Goal: Navigation & Orientation: Find specific page/section

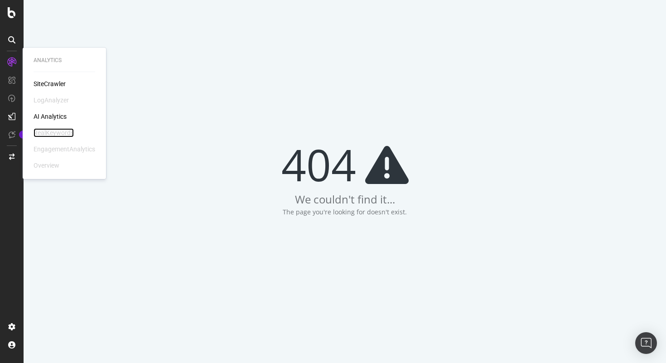
click at [58, 132] on div "RealKeywords" at bounding box center [54, 132] width 40 height 9
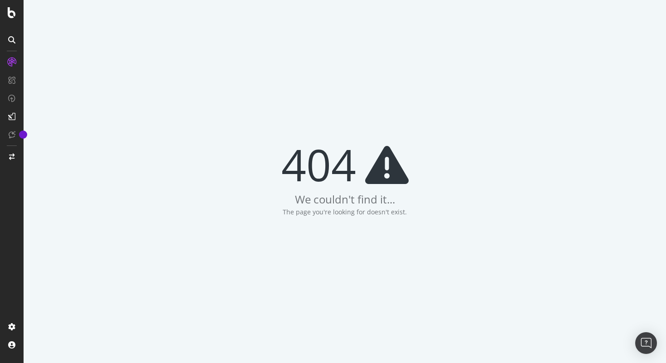
click at [12, 40] on icon at bounding box center [11, 39] width 7 height 7
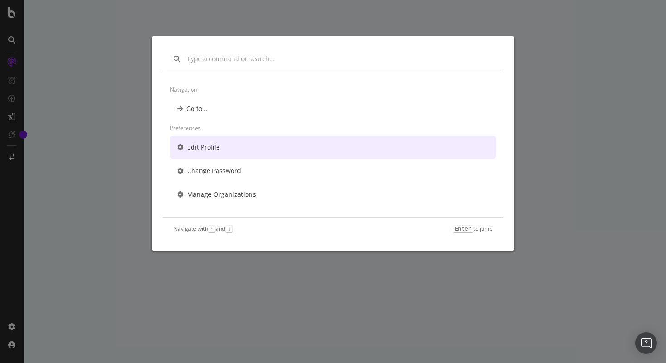
click at [215, 143] on div "Edit Profile" at bounding box center [203, 147] width 33 height 9
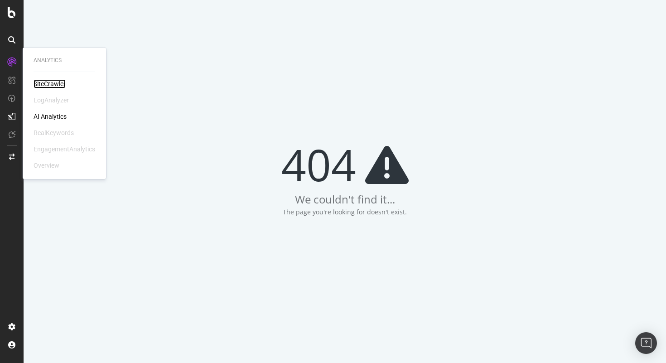
click at [47, 84] on div "SiteCrawler" at bounding box center [50, 83] width 32 height 9
click at [52, 112] on div "AI Analytics" at bounding box center [50, 116] width 33 height 9
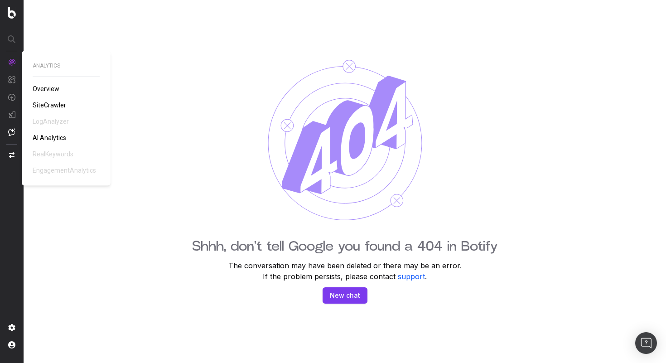
click at [47, 106] on span "SiteCrawler" at bounding box center [50, 105] width 34 height 7
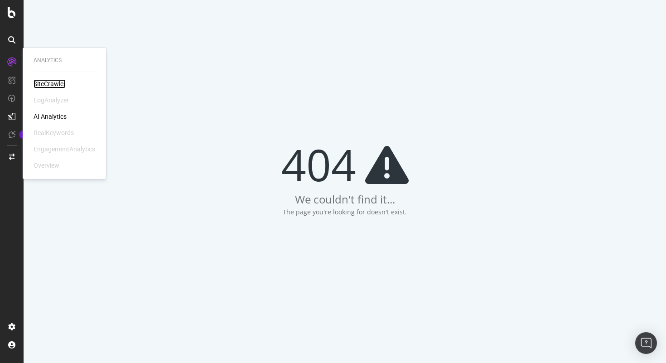
click at [45, 86] on div "SiteCrawler" at bounding box center [50, 83] width 32 height 9
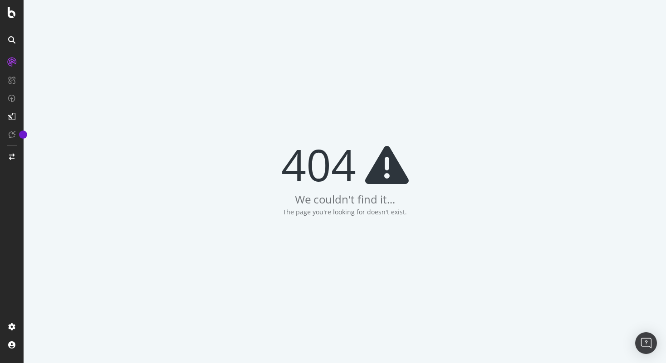
click at [15, 44] on div at bounding box center [12, 40] width 15 height 15
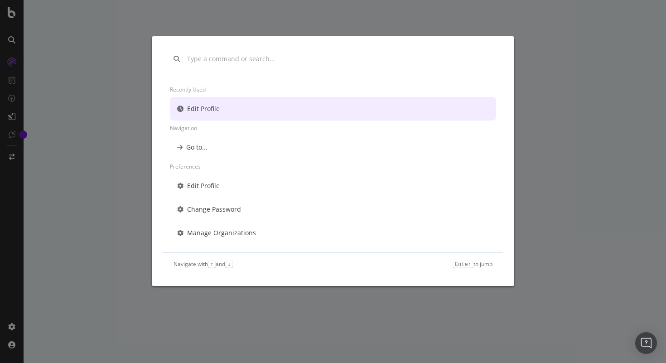
click at [15, 43] on div "Recently used Edit Profile Navigation Go to... Preferences Edit Profile Change …" at bounding box center [333, 181] width 666 height 363
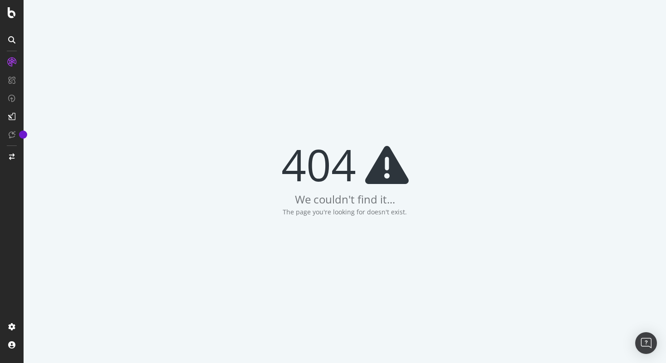
click at [35, 43] on div "404 We couldn't find it... The page you're looking for doesn't exist." at bounding box center [345, 181] width 643 height 363
click at [10, 9] on icon at bounding box center [12, 12] width 8 height 11
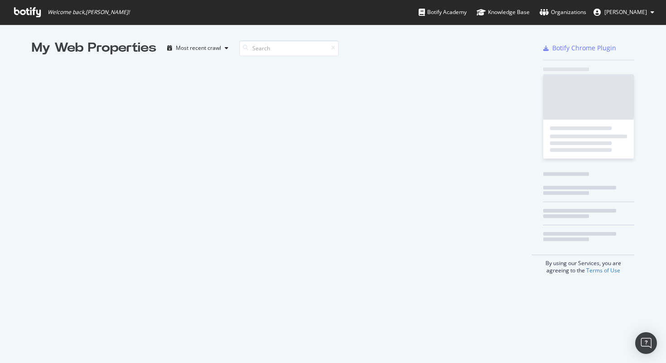
scroll to position [363, 666]
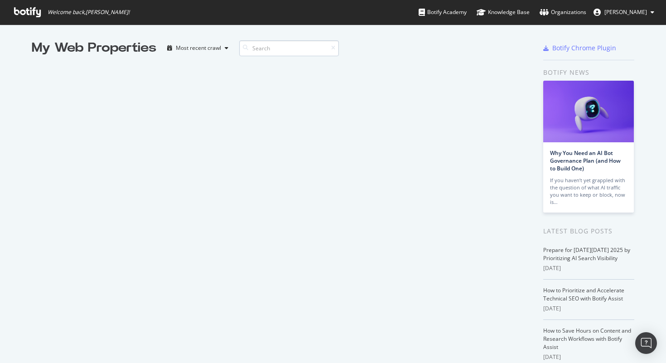
click at [255, 49] on input at bounding box center [289, 48] width 100 height 16
click at [214, 49] on div "Most recent crawl" at bounding box center [198, 47] width 45 height 5
click at [609, 12] on span "[PERSON_NAME]" at bounding box center [626, 12] width 43 height 8
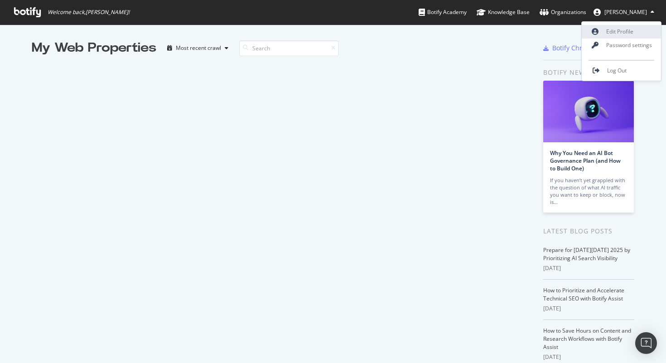
click at [610, 32] on link "Edit Profile" at bounding box center [621, 32] width 79 height 14
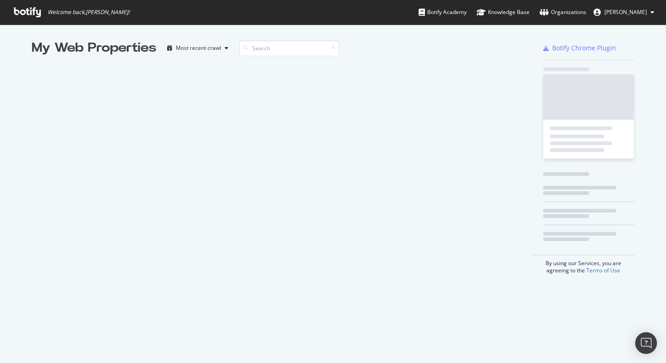
scroll to position [363, 666]
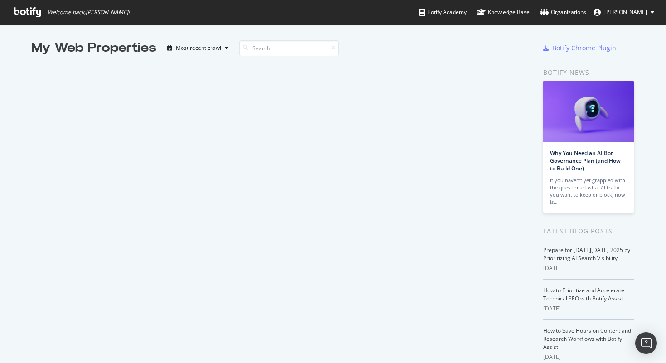
click at [122, 49] on div "My Web Properties" at bounding box center [94, 48] width 125 height 18
click at [216, 49] on div "Most recent crawl" at bounding box center [198, 47] width 45 height 5
click at [270, 49] on input at bounding box center [289, 48] width 100 height 16
click at [265, 121] on div "My Web Properties Most recent crawl" at bounding box center [282, 237] width 501 height 396
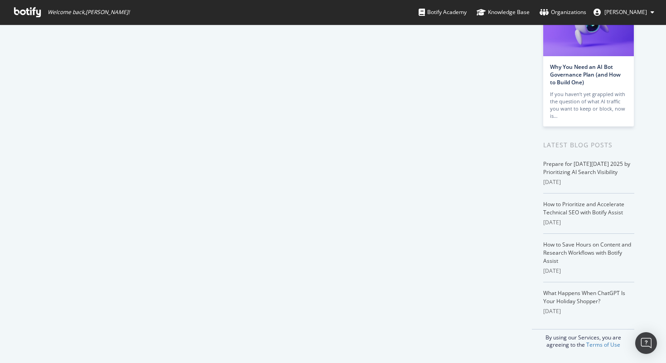
scroll to position [0, 0]
